Goal: Information Seeking & Learning: Learn about a topic

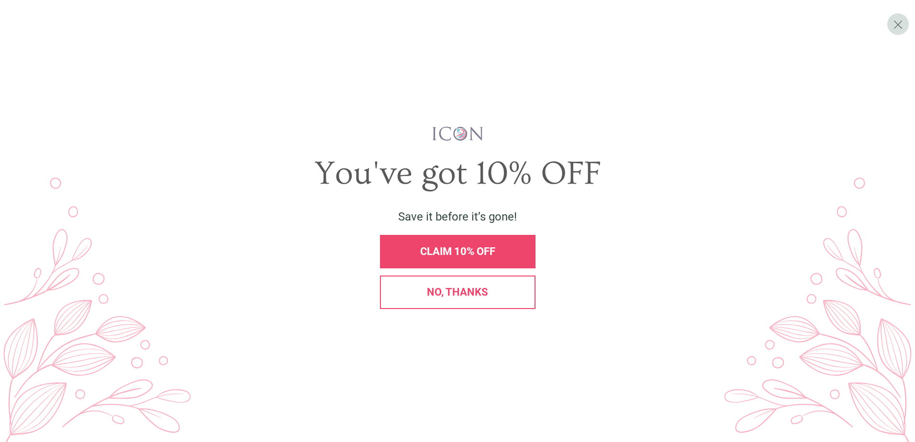
click at [486, 306] on div "No, thanks" at bounding box center [458, 293] width 156 height 34
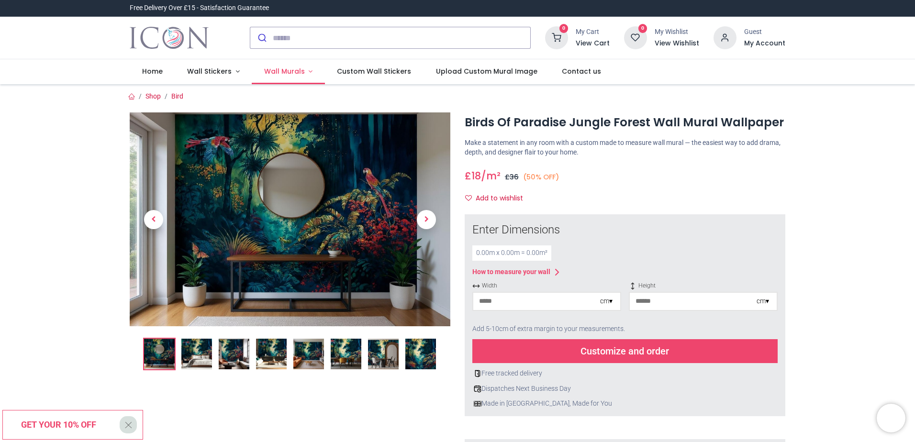
click at [286, 72] on span "Wall Murals" at bounding box center [284, 72] width 41 height 10
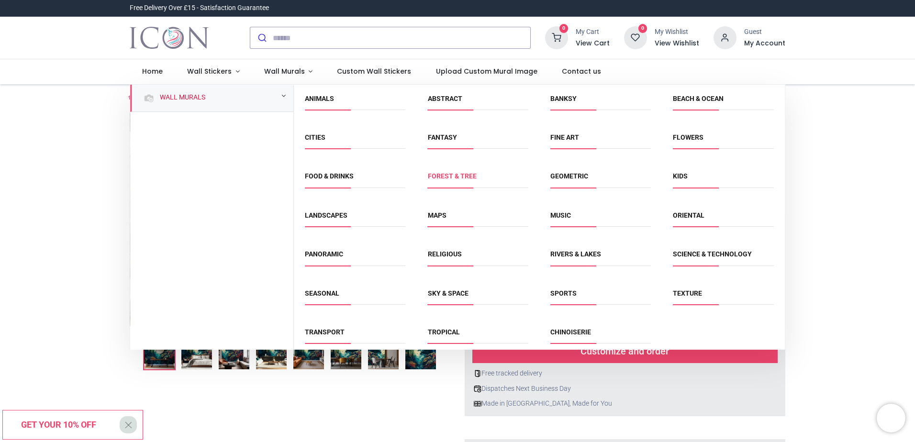
click at [442, 179] on link "Forest & Tree" at bounding box center [452, 176] width 49 height 8
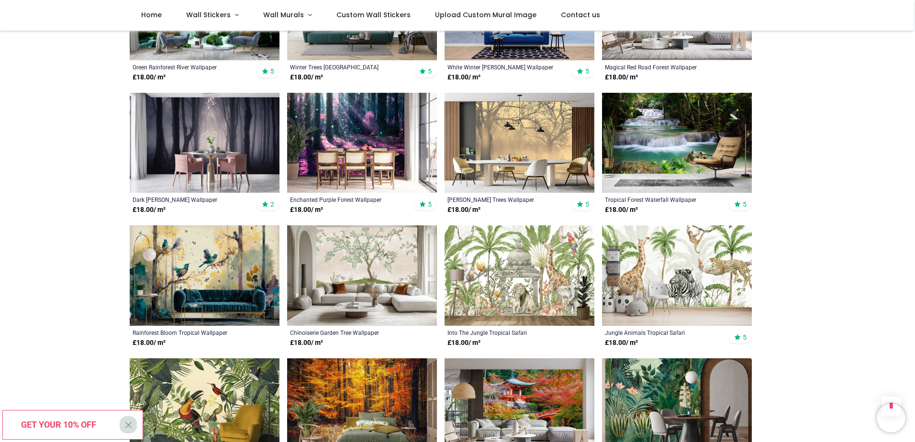
scroll to position [574, 0]
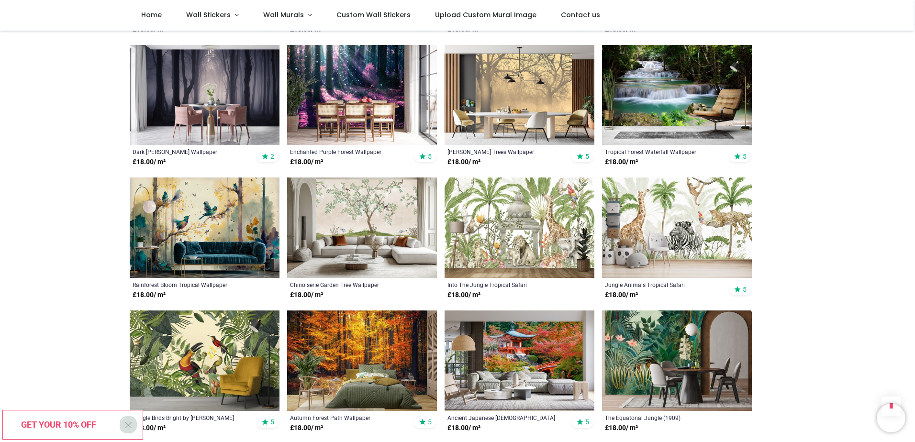
click at [241, 220] on img at bounding box center [205, 228] width 150 height 101
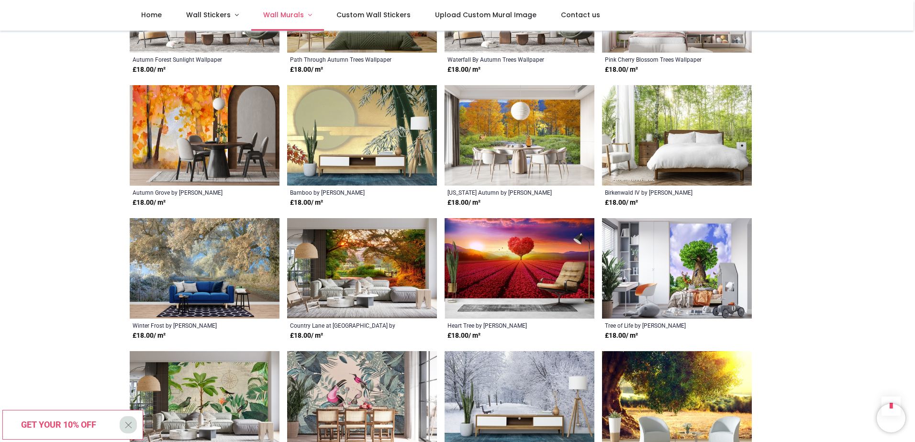
scroll to position [1340, 0]
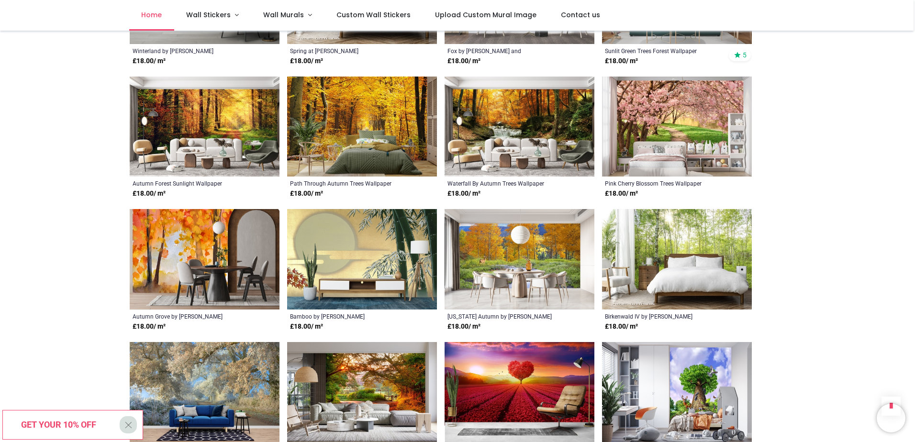
click at [149, 12] on span "Home" at bounding box center [151, 15] width 21 height 10
